Goal: Task Accomplishment & Management: Use online tool/utility

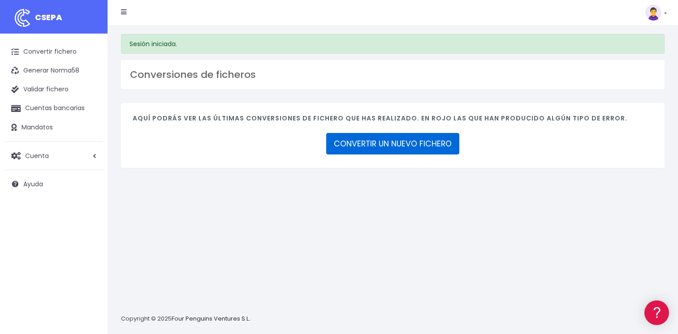
click at [381, 143] on link "CONVERTIR UN NUEVO FICHERO" at bounding box center [392, 144] width 133 height 22
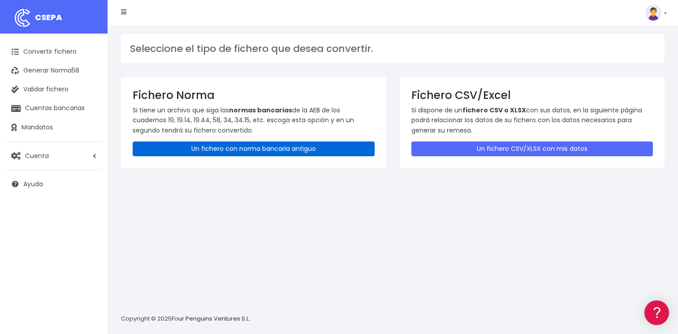
click at [220, 150] on link "Un fichero con norma bancaria antiguo" at bounding box center [254, 149] width 242 height 15
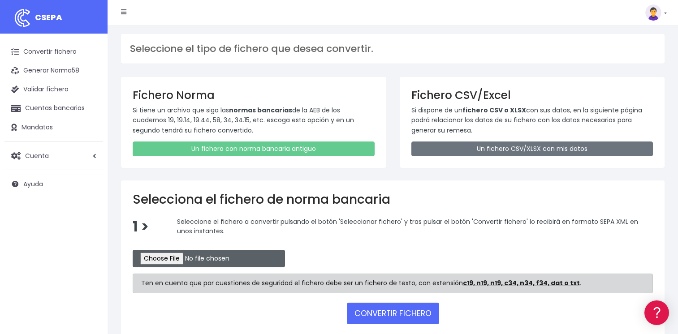
click at [152, 259] on input "file" at bounding box center [209, 258] width 152 height 17
type input "C:\fakepath\CSB34RPT02421_1239.TXT"
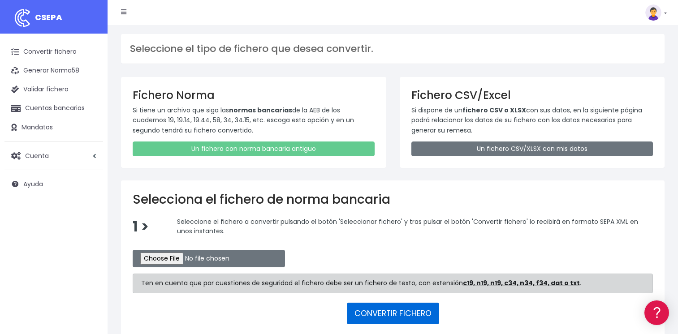
click at [405, 316] on button "CONVERTIR FICHERO" at bounding box center [393, 314] width 92 height 22
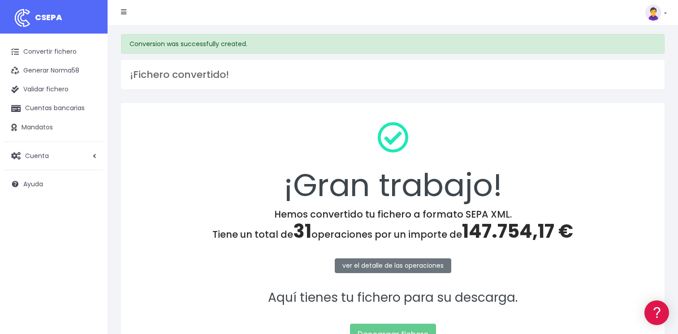
scroll to position [94, 0]
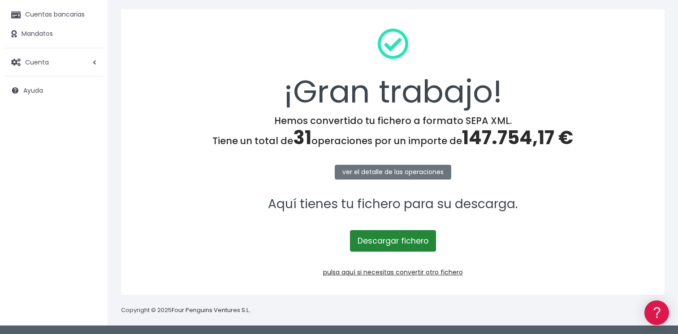
click at [398, 241] on link "Descargar fichero" at bounding box center [393, 241] width 86 height 22
click at [400, 240] on link "Descargar fichero" at bounding box center [393, 241] width 86 height 22
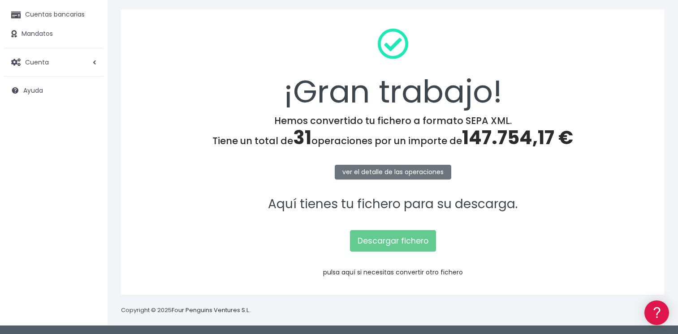
click at [383, 272] on link "pulsa aquí si necesitas convertir otro fichero" at bounding box center [393, 272] width 140 height 9
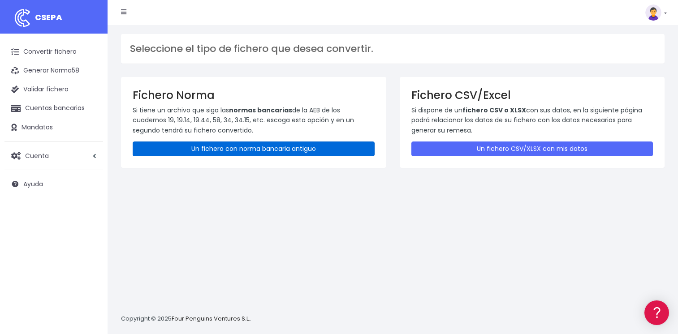
click at [238, 147] on link "Un fichero con norma bancaria antiguo" at bounding box center [254, 149] width 242 height 15
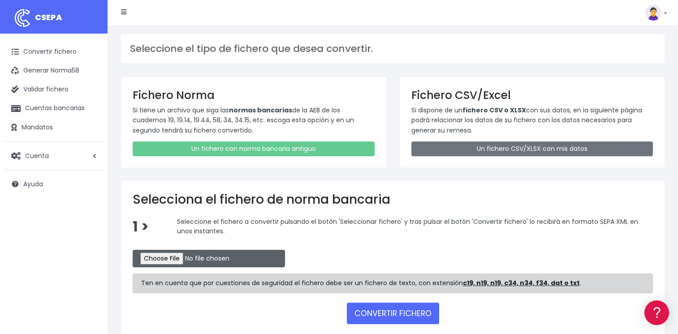
click at [163, 260] on input "file" at bounding box center [209, 258] width 152 height 17
type input "C:\fakepath\CSB34RPT02422_1241.TXT"
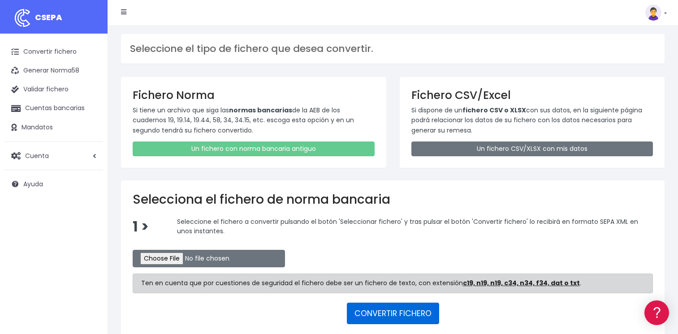
click at [405, 313] on button "CONVERTIR FICHERO" at bounding box center [393, 314] width 92 height 22
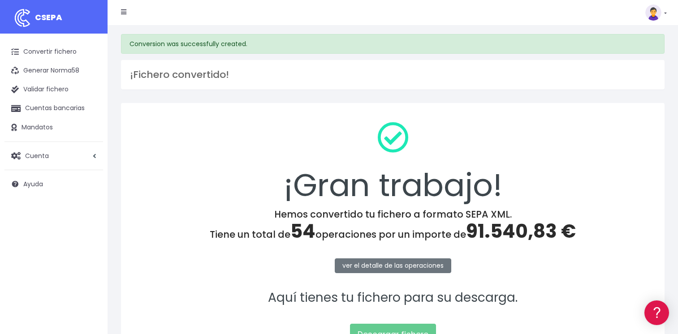
scroll to position [94, 0]
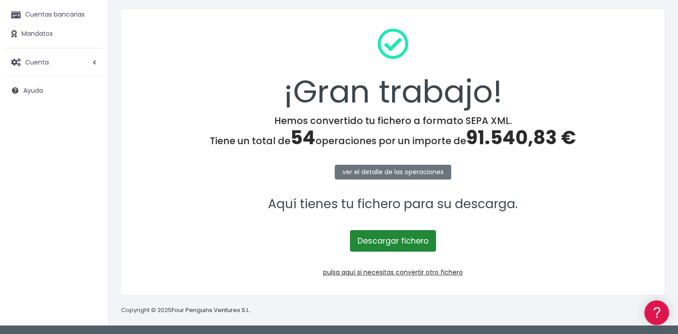
click at [388, 239] on link "Descargar fichero" at bounding box center [393, 241] width 86 height 22
